Goal: Navigation & Orientation: Find specific page/section

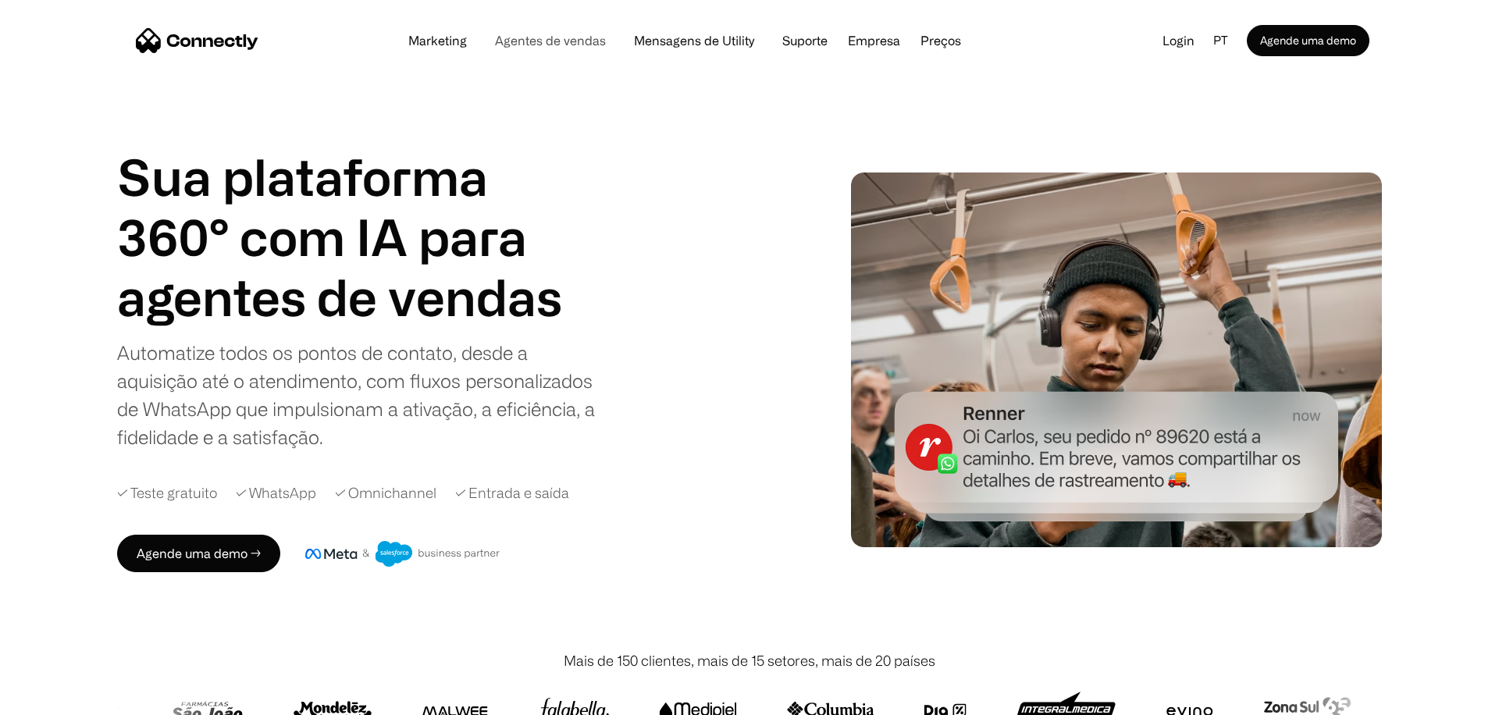
click at [530, 45] on link "Agentes de vendas" at bounding box center [551, 40] width 136 height 12
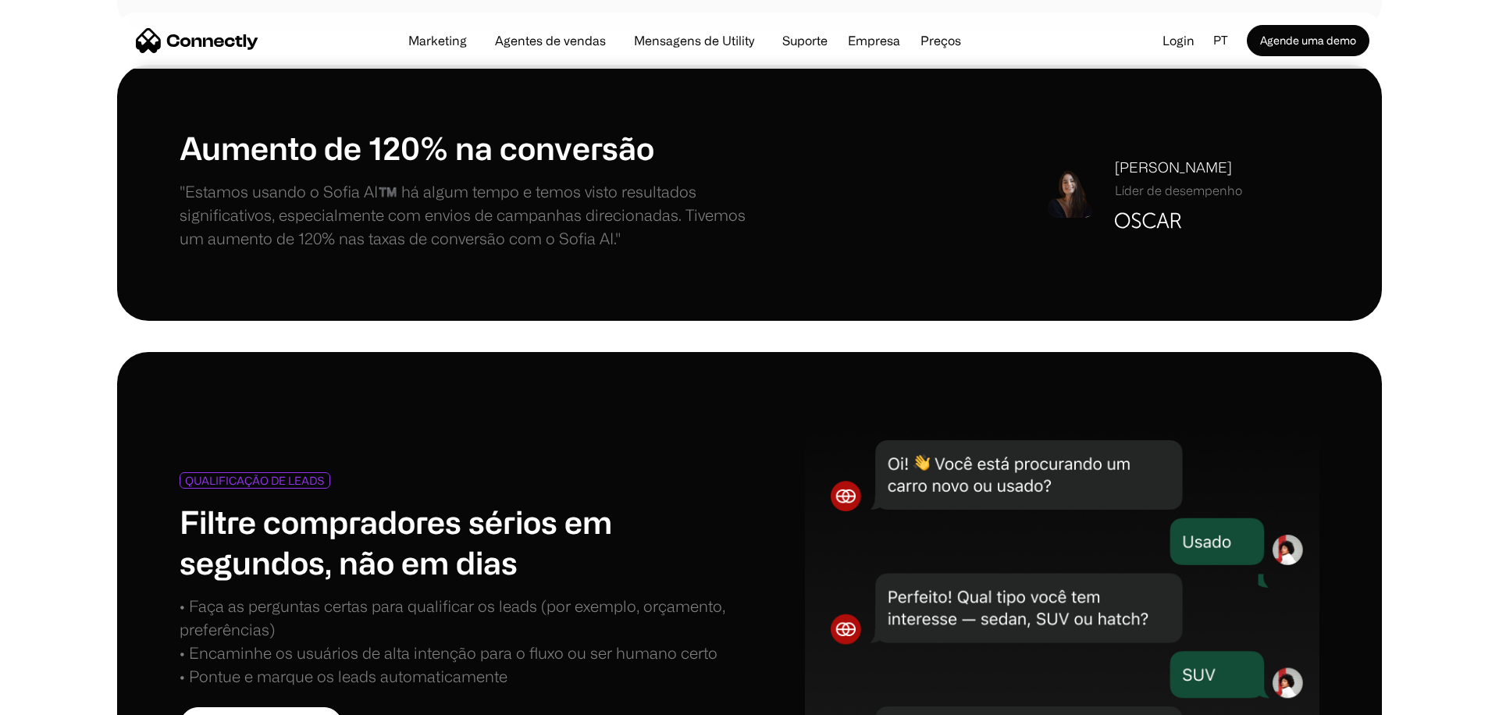
scroll to position [1459, 0]
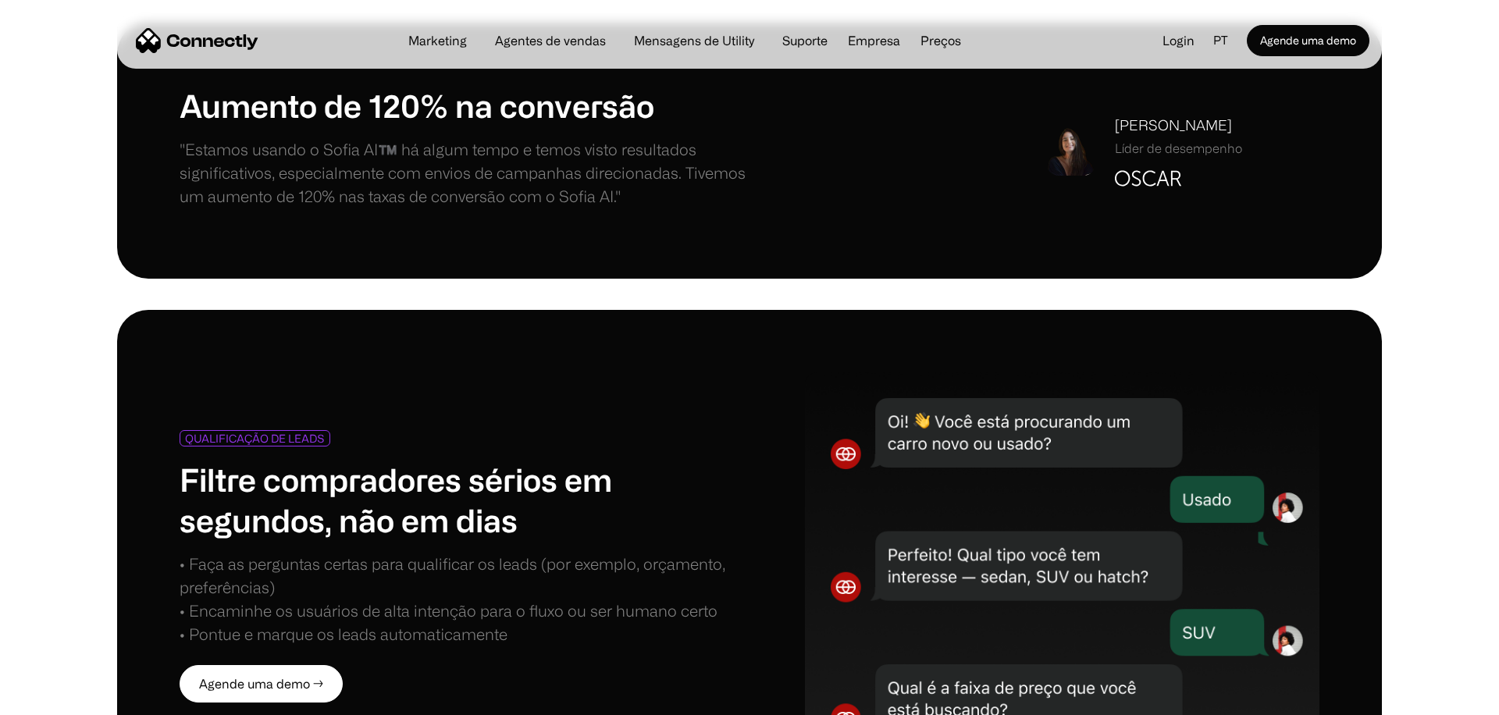
click at [219, 41] on img "home" at bounding box center [197, 40] width 123 height 25
